Goal: Task Accomplishment & Management: Complete application form

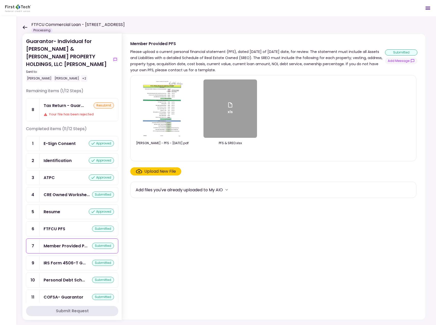
click at [24, 28] on icon at bounding box center [24, 27] width 5 height 4
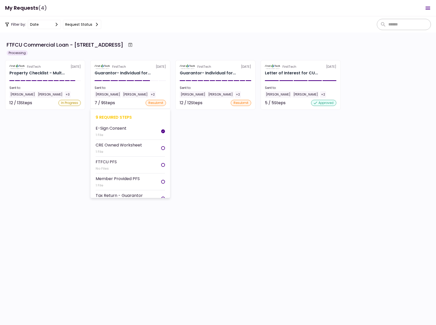
click at [104, 94] on div "[PERSON_NAME]" at bounding box center [108, 94] width 26 height 7
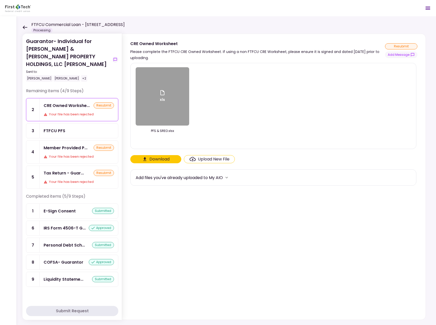
click at [68, 170] on div "Tax Return - Guar..." at bounding box center [64, 173] width 40 height 6
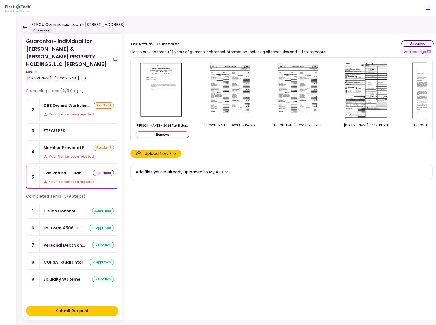
click at [74, 311] on div "Submit Request" at bounding box center [72, 311] width 33 height 6
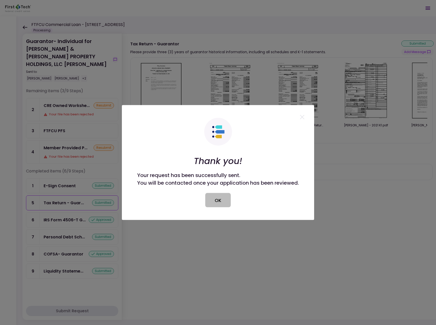
click at [220, 202] on button "OK" at bounding box center [217, 200] width 25 height 14
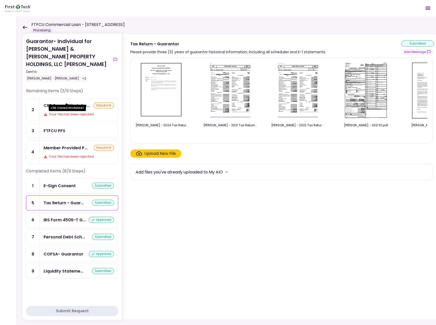
click at [64, 102] on div "CRE Owned Workshe..." at bounding box center [67, 105] width 46 height 6
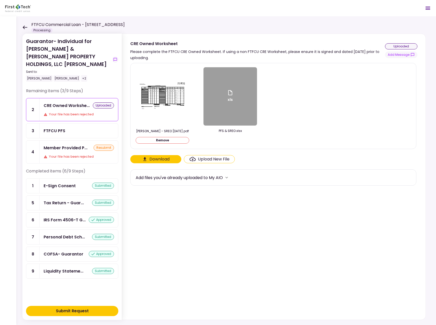
click at [68, 310] on div "Submit Request" at bounding box center [72, 311] width 33 height 6
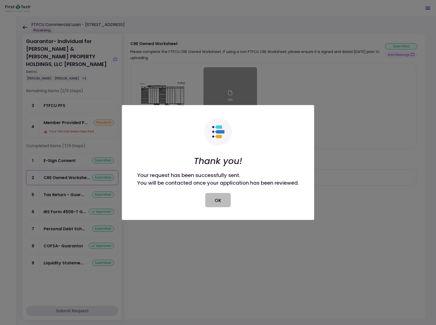
click at [224, 200] on button "OK" at bounding box center [217, 200] width 25 height 14
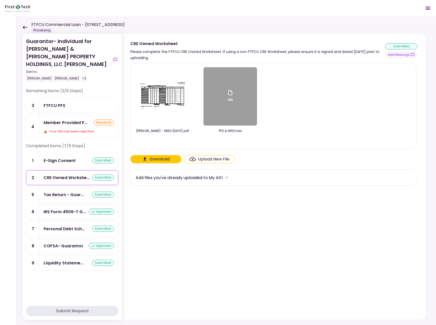
click at [24, 27] on icon at bounding box center [25, 27] width 5 height 4
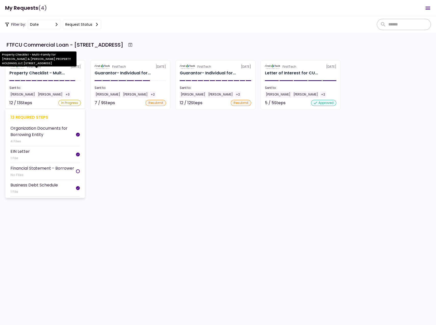
click at [26, 73] on div "Property Checklist - Mult..." at bounding box center [36, 73] width 55 height 6
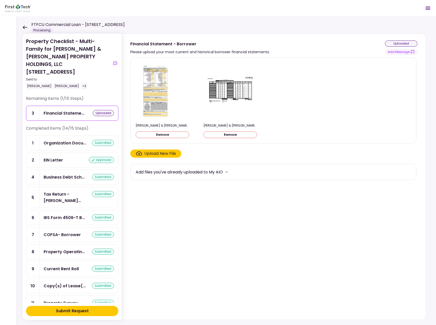
click at [71, 310] on div "Submit Request" at bounding box center [72, 311] width 33 height 6
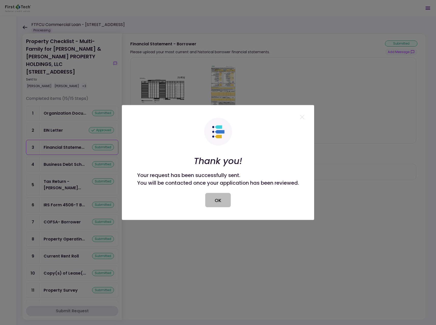
click at [220, 201] on button "OK" at bounding box center [217, 200] width 25 height 14
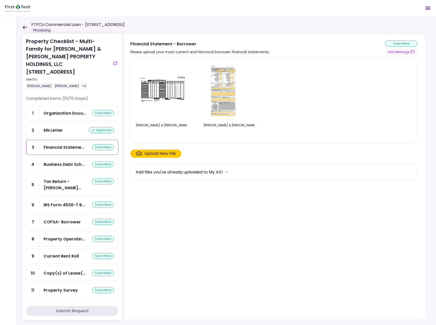
scroll to position [60, 0]
